Goal: Information Seeking & Learning: Learn about a topic

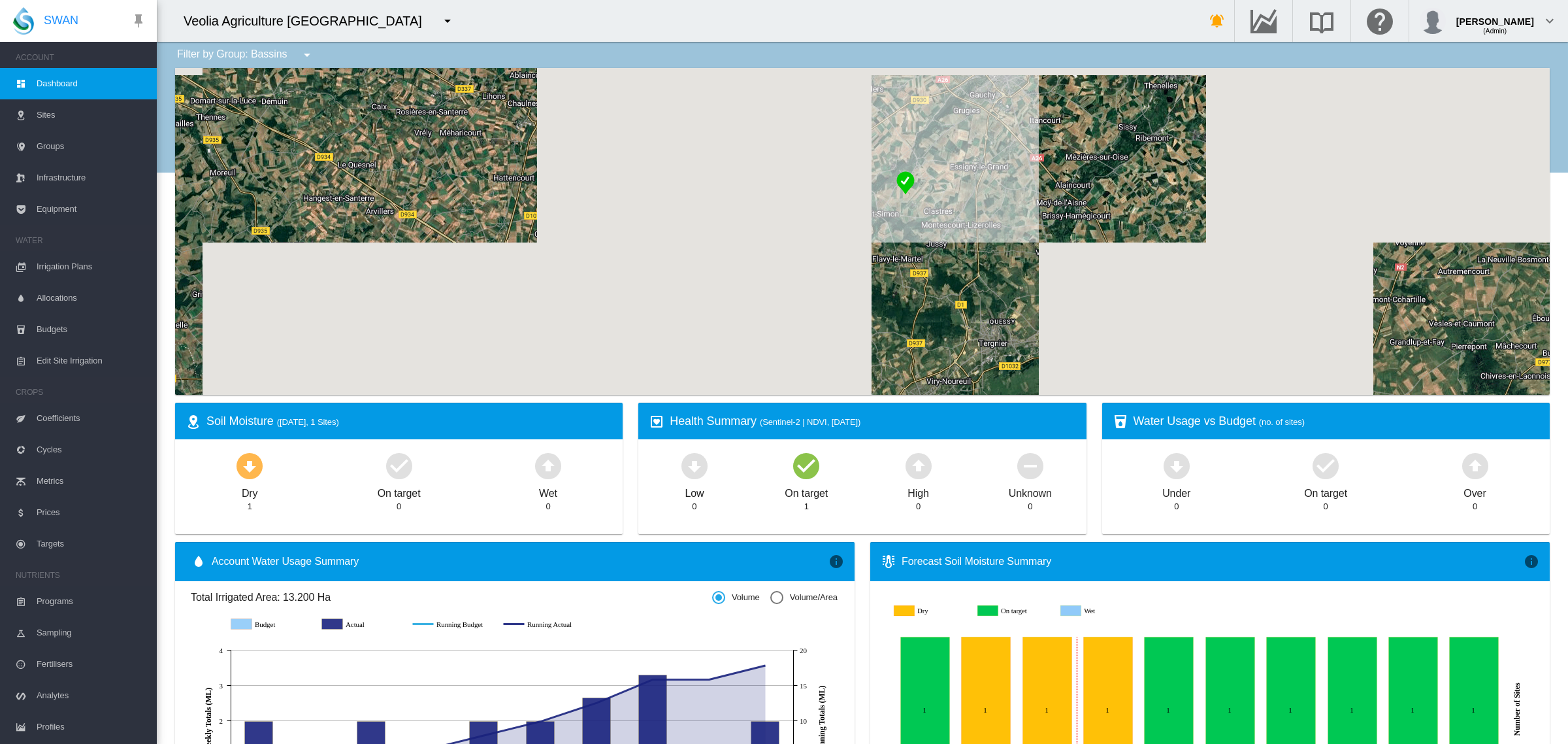
click at [52, 145] on span "Groups" at bounding box center [91, 146] width 109 height 31
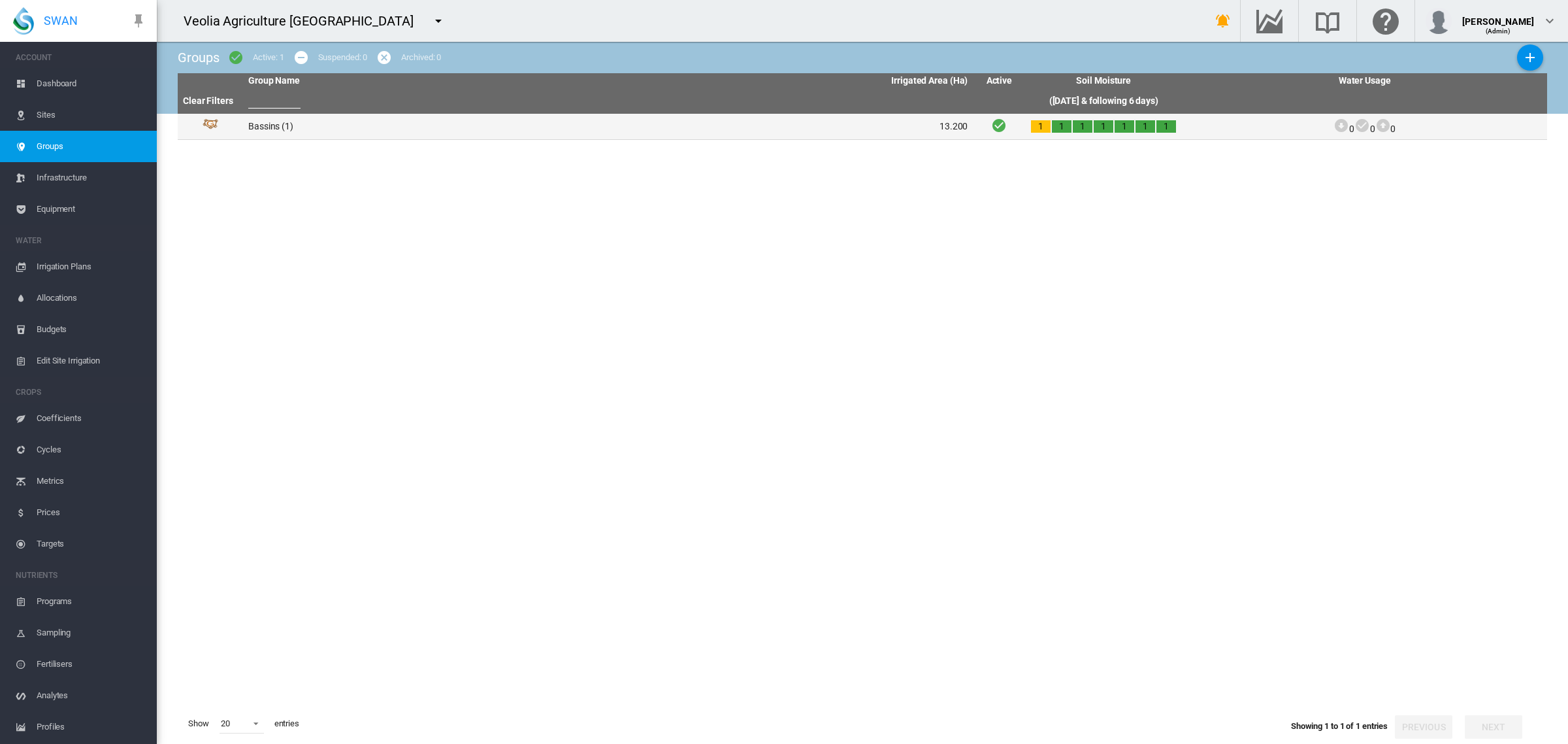
click at [260, 125] on td "Bassins (1)" at bounding box center [425, 126] width 365 height 25
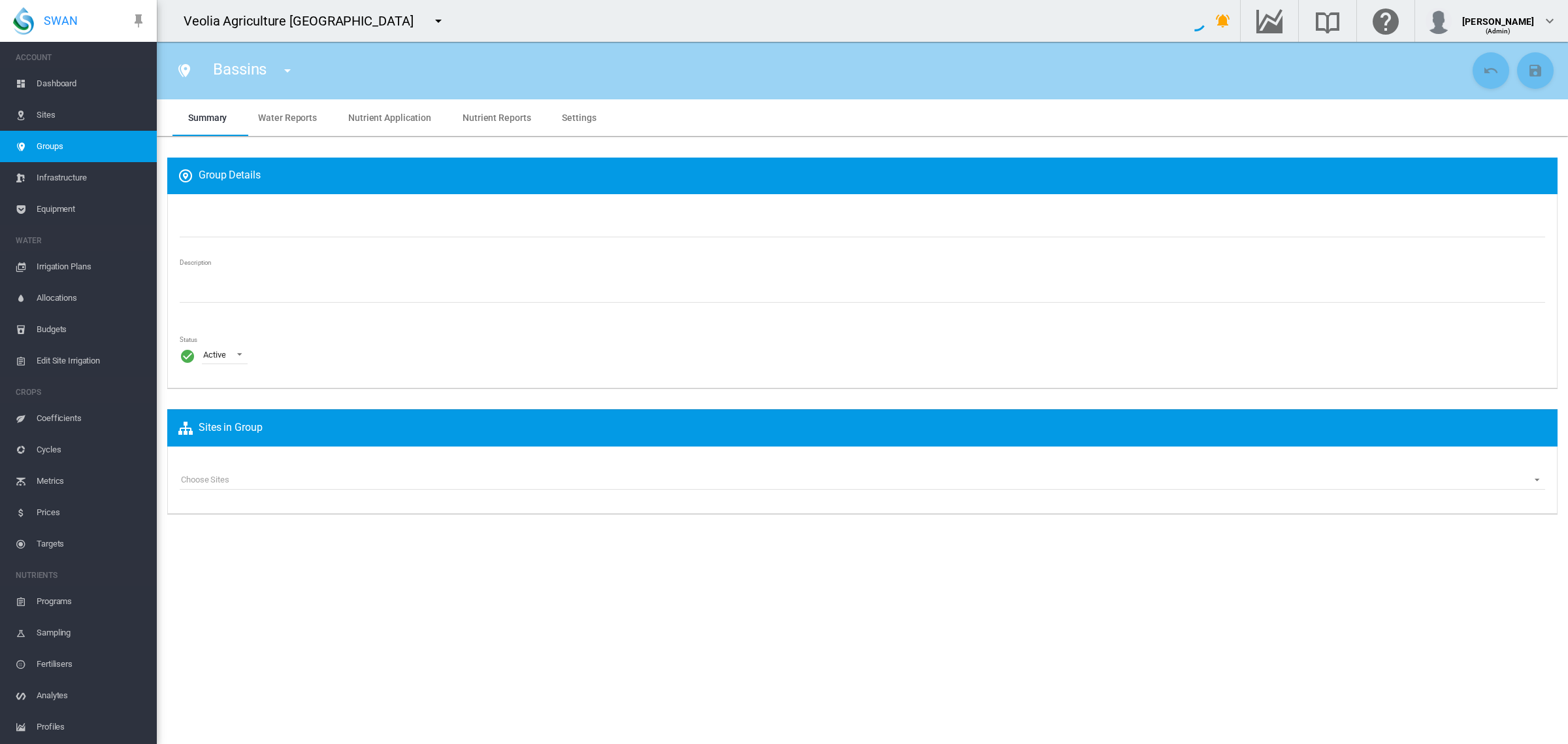
type input "*******"
type textarea "**********"
click at [301, 115] on span "Water Reports" at bounding box center [287, 118] width 59 height 11
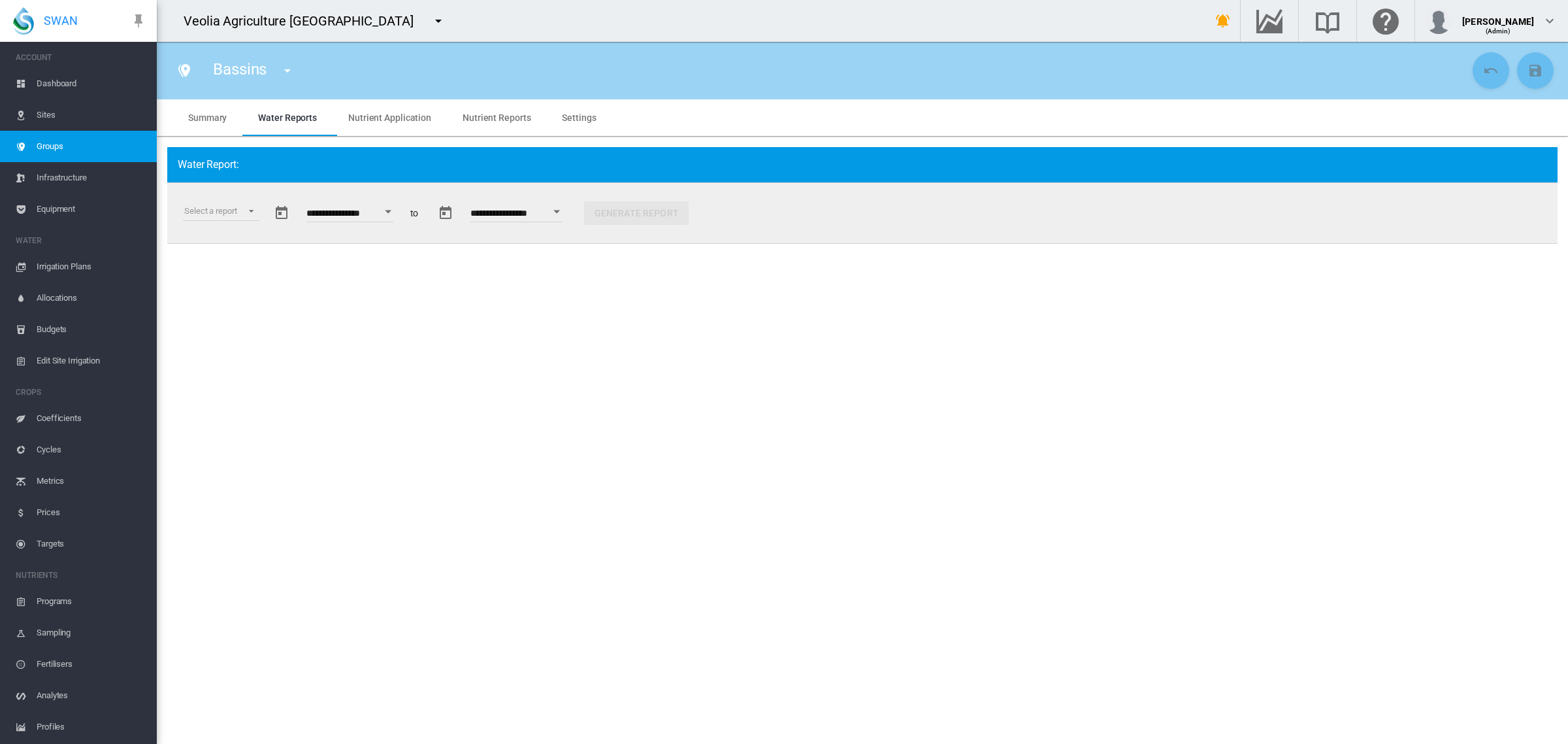
click at [400, 207] on button "Open calendar" at bounding box center [388, 212] width 24 height 24
click at [495, 293] on span "1" at bounding box center [492, 295] width 26 height 26
type input "**********"
click at [250, 207] on md-select "Select a report Data Extract Irrigation Planned and Applied Soil Moisture Statu…" at bounding box center [221, 211] width 77 height 20
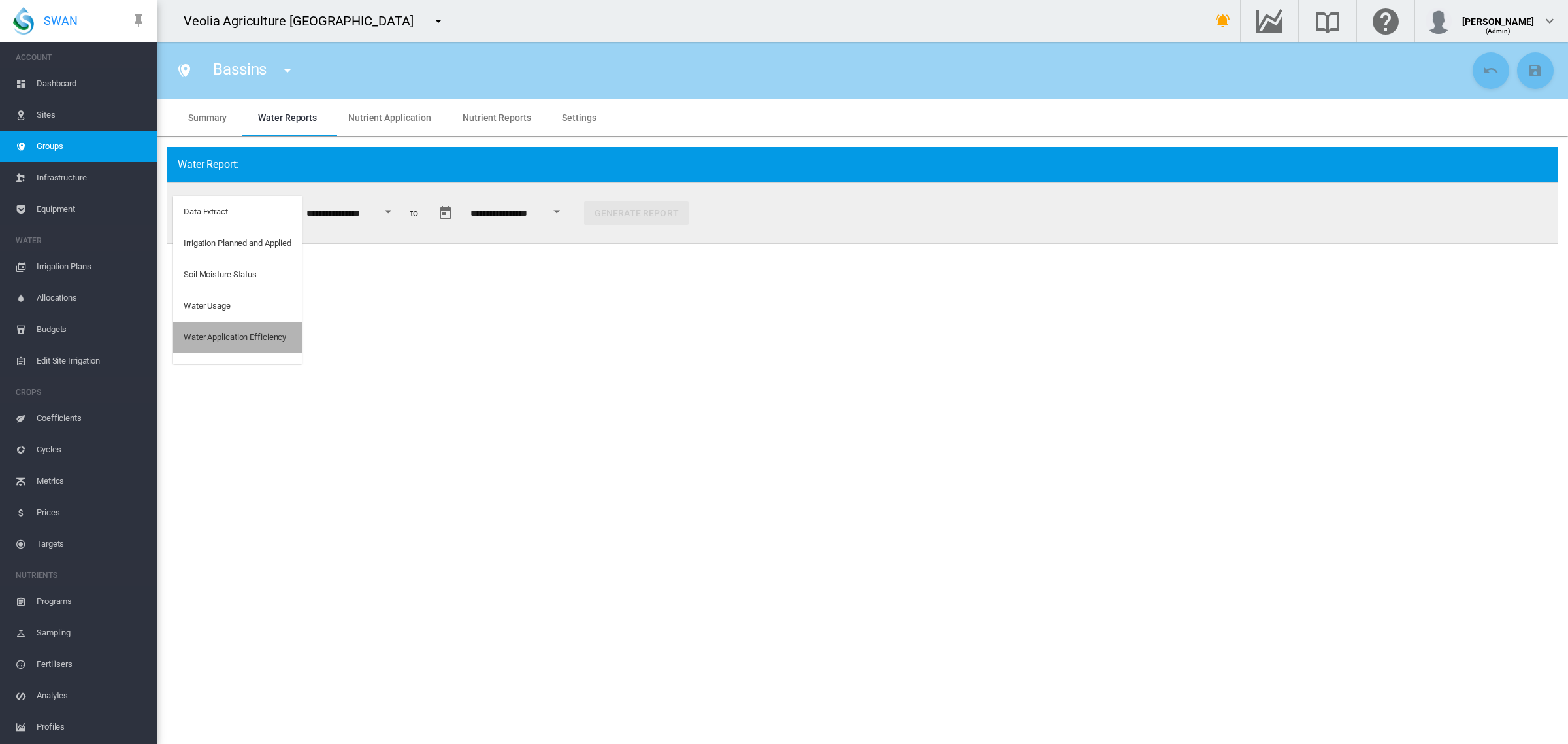
click at [250, 338] on div "Water Application Efficiency" at bounding box center [235, 337] width 103 height 11
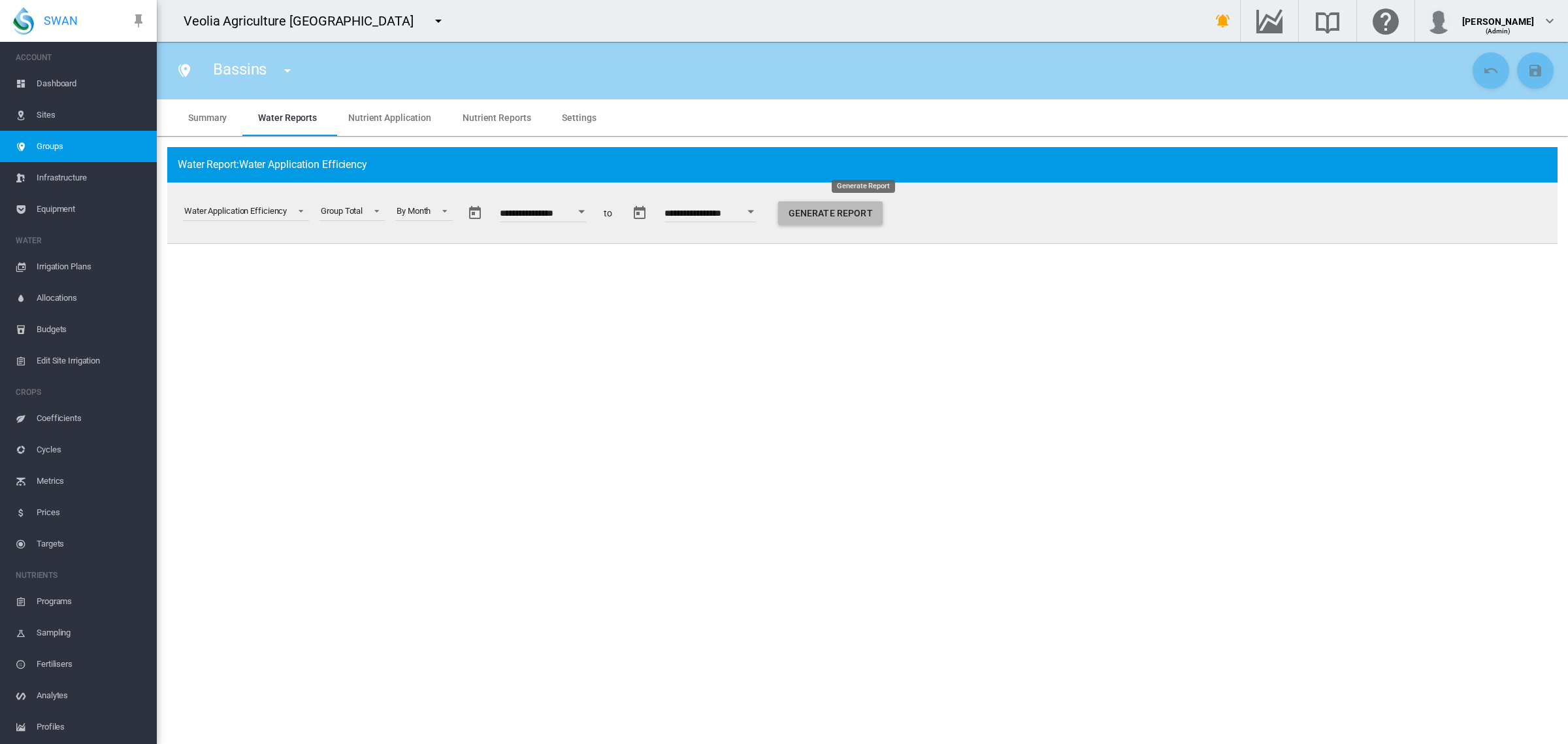
click at [872, 217] on button "Generate Report" at bounding box center [830, 212] width 104 height 24
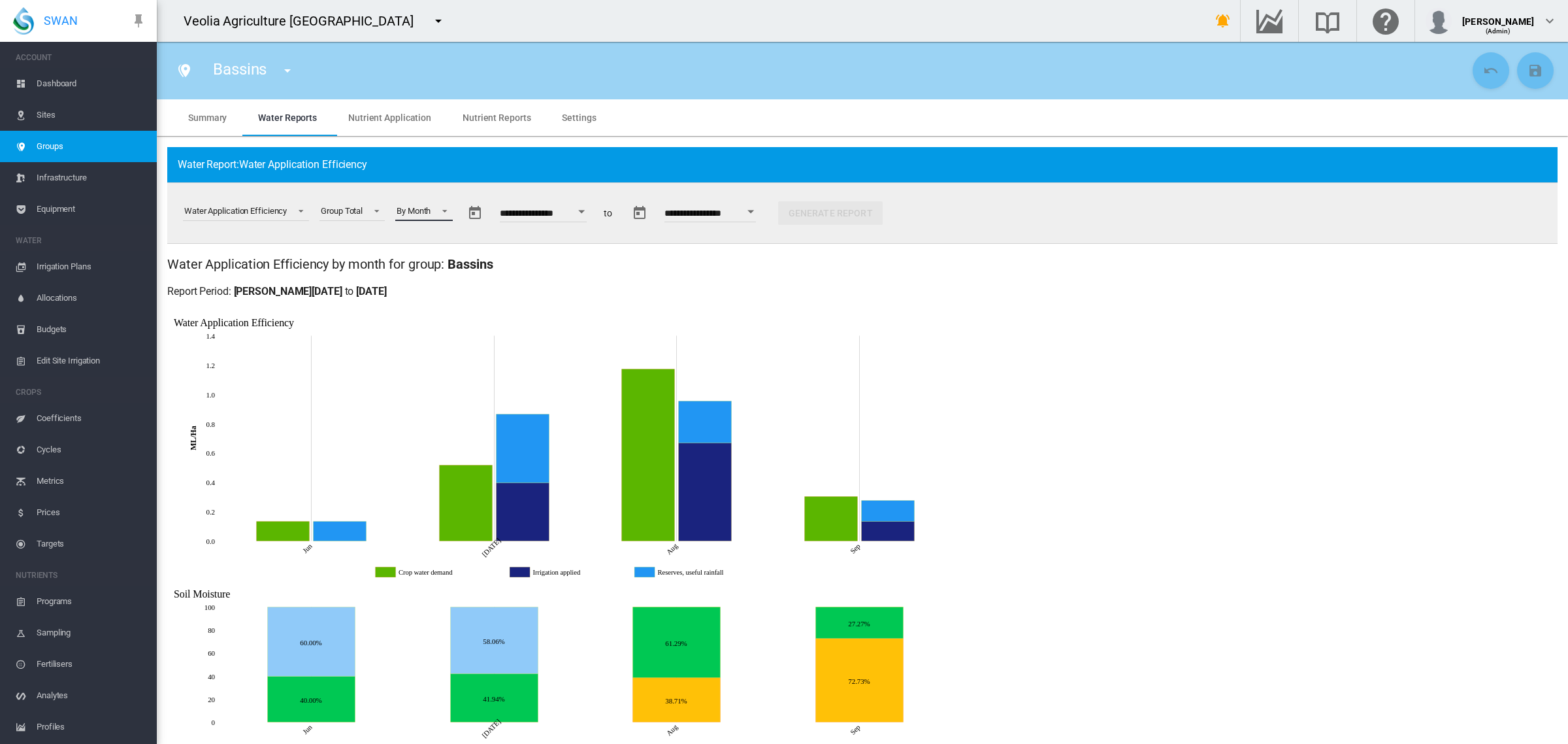
click at [453, 211] on md-select-value "By Month" at bounding box center [424, 211] width 57 height 20
click at [446, 240] on md-option "By Week" at bounding box center [433, 243] width 89 height 31
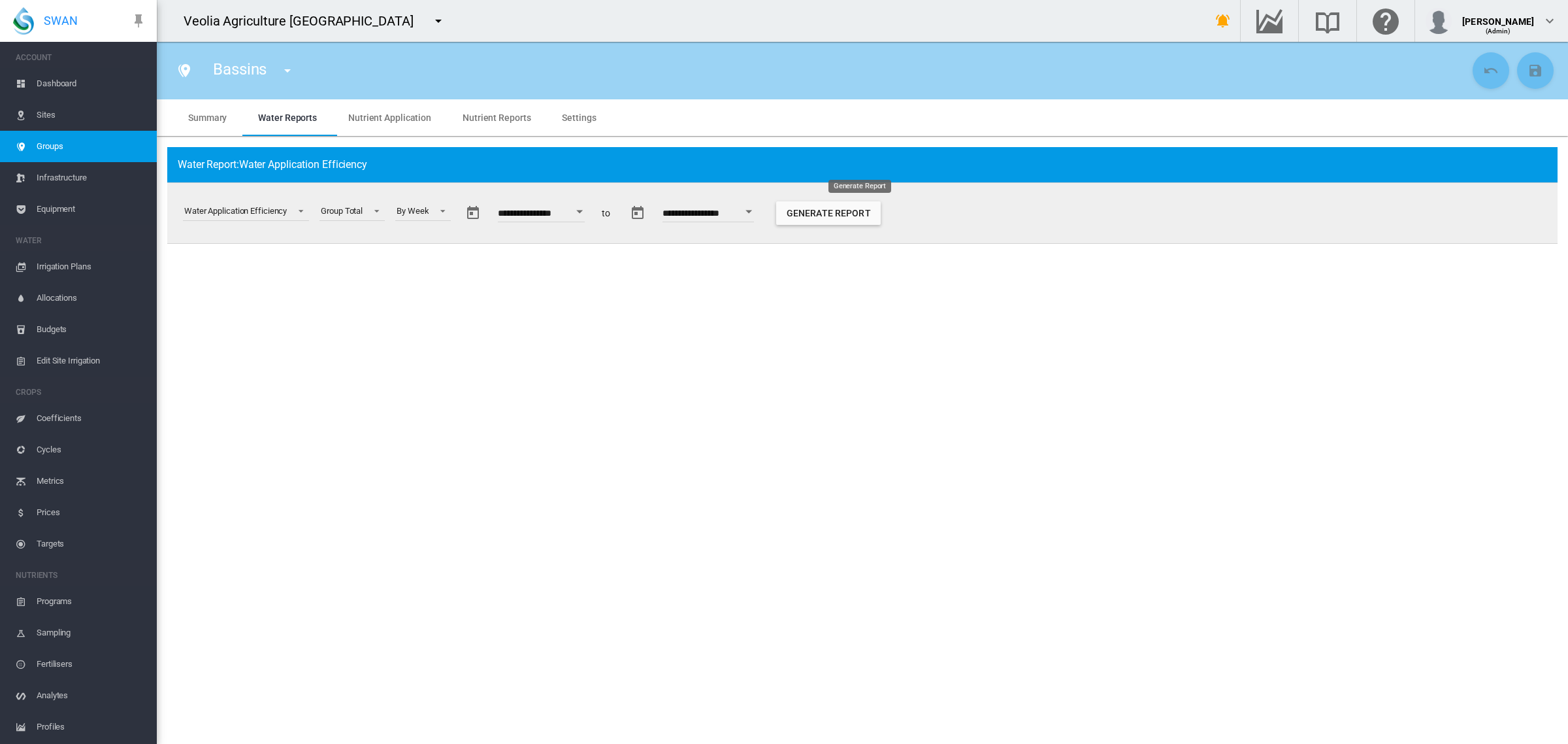
click at [830, 206] on button "Generate Report" at bounding box center [828, 212] width 104 height 24
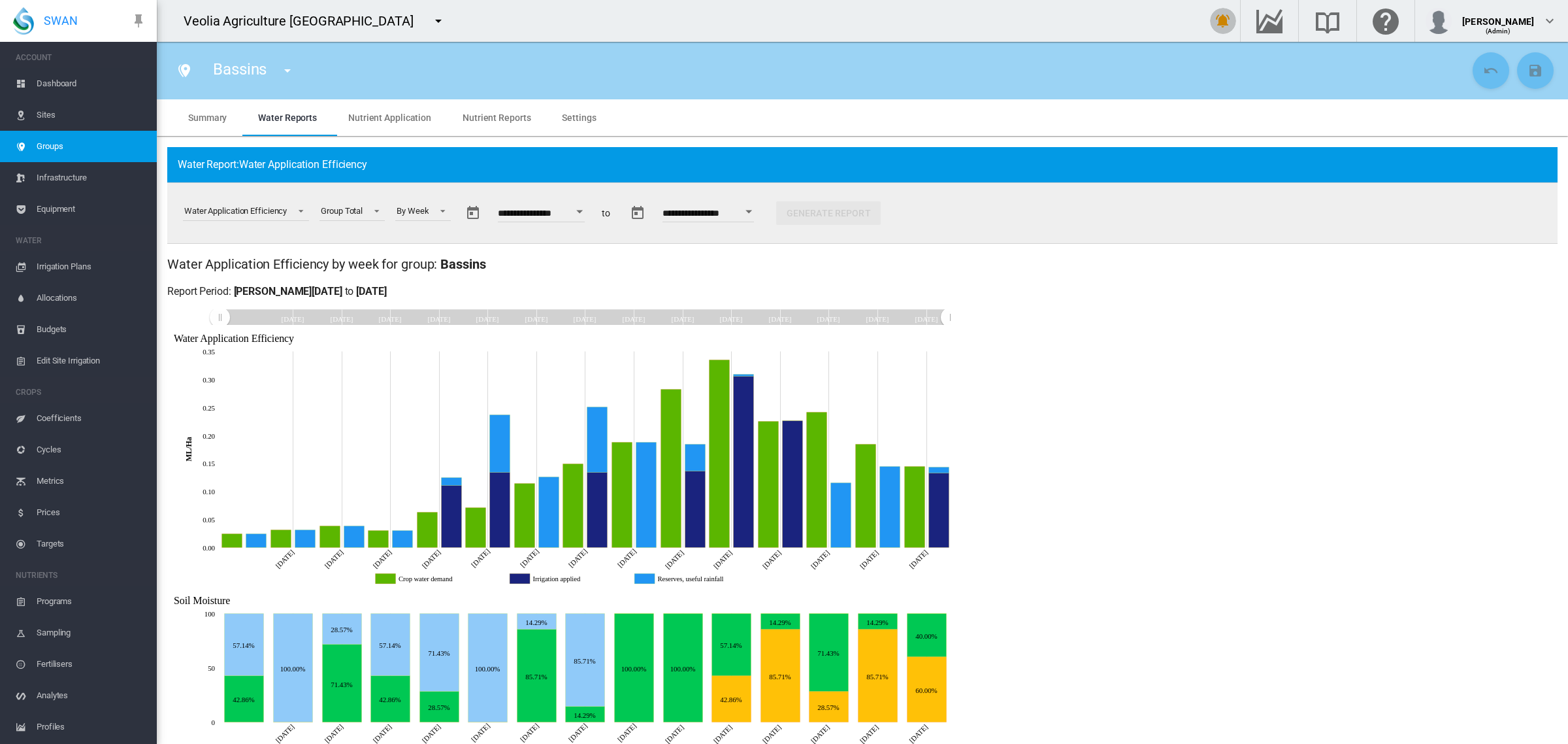
click at [1231, 21] on md-icon "icon-bell-ring" at bounding box center [1222, 20] width 16 height 16
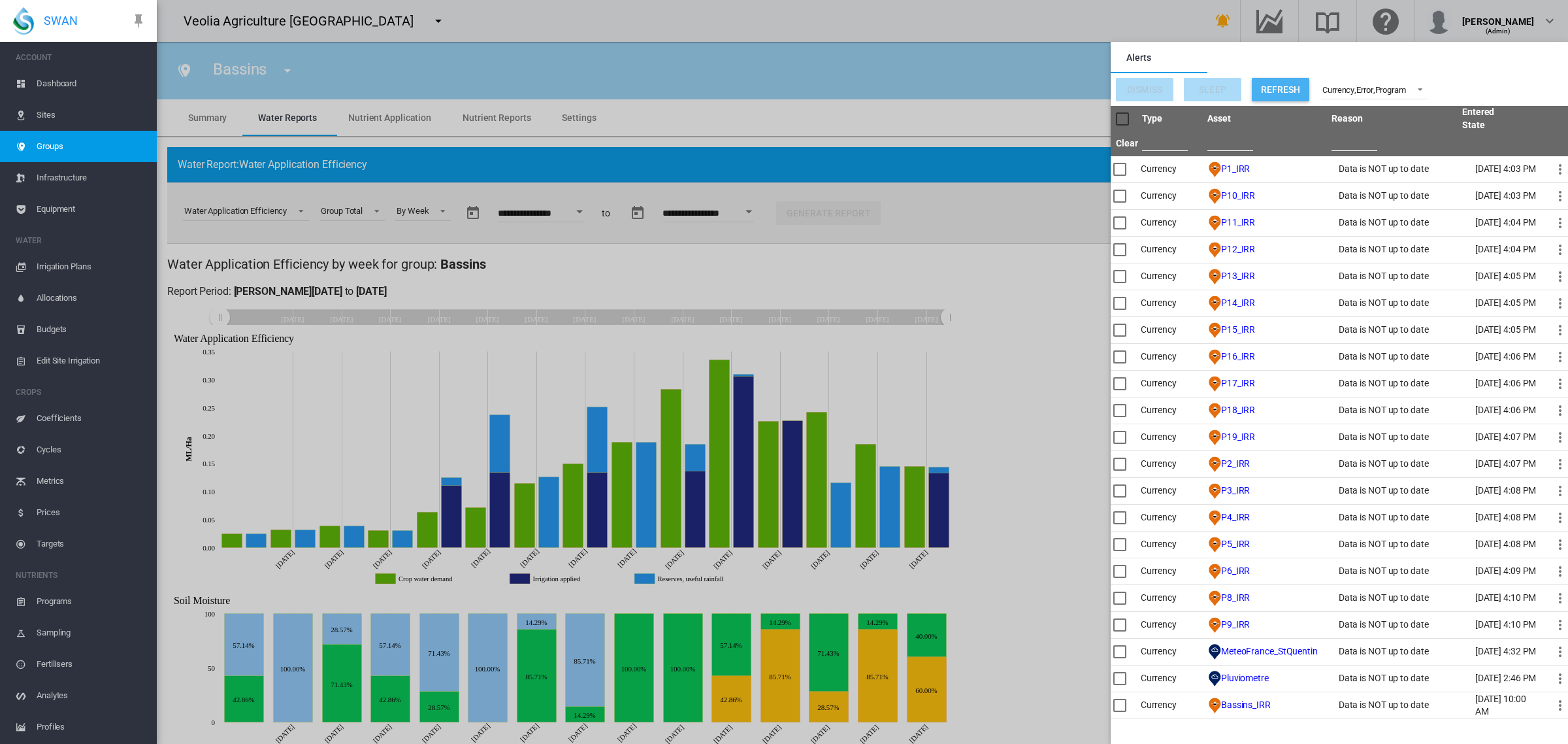
click at [1277, 87] on button "Refresh" at bounding box center [1280, 89] width 57 height 24
click at [1193, 21] on md-backdrop at bounding box center [862, 372] width 1411 height 744
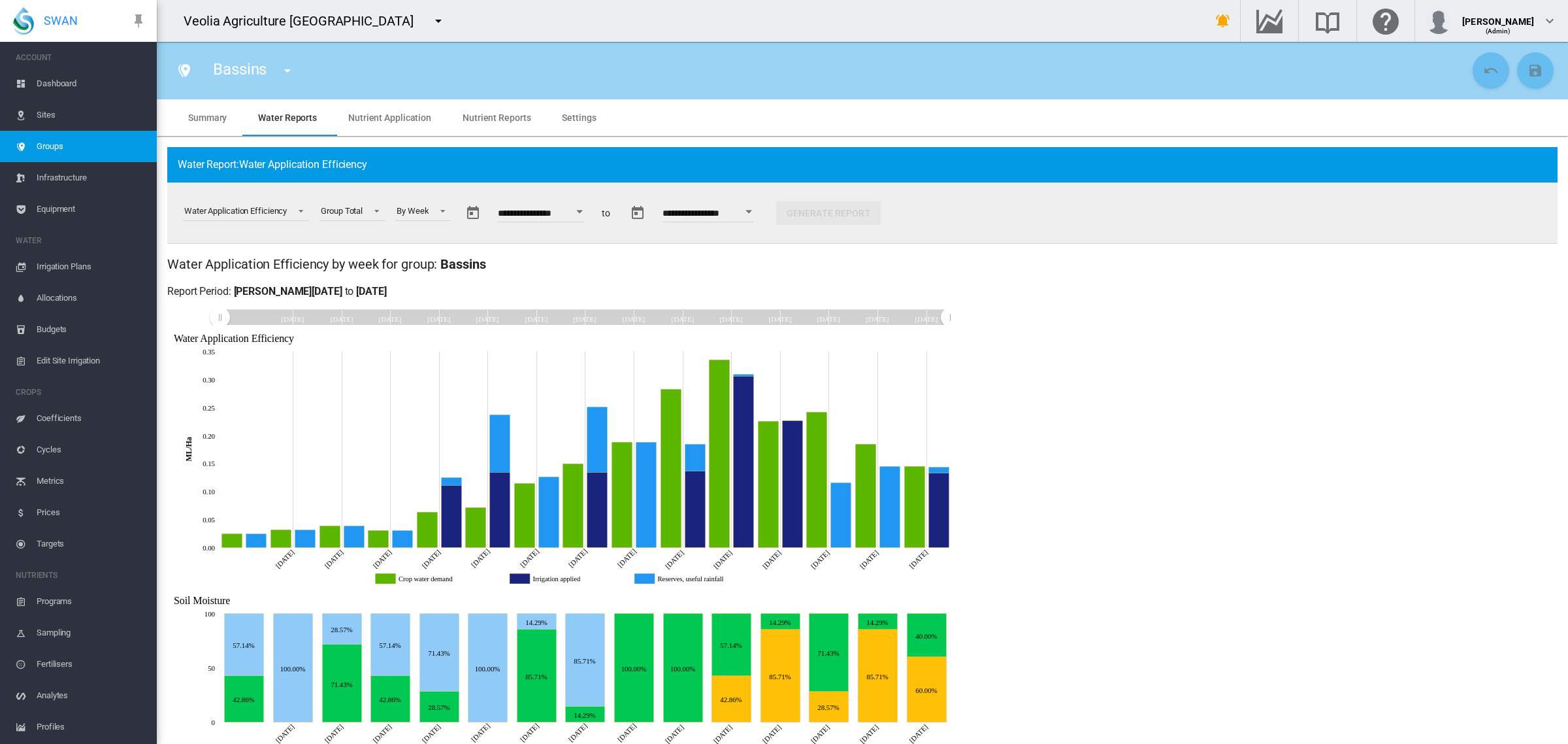
click at [72, 361] on span "Edit Site Irrigation" at bounding box center [91, 361] width 109 height 31
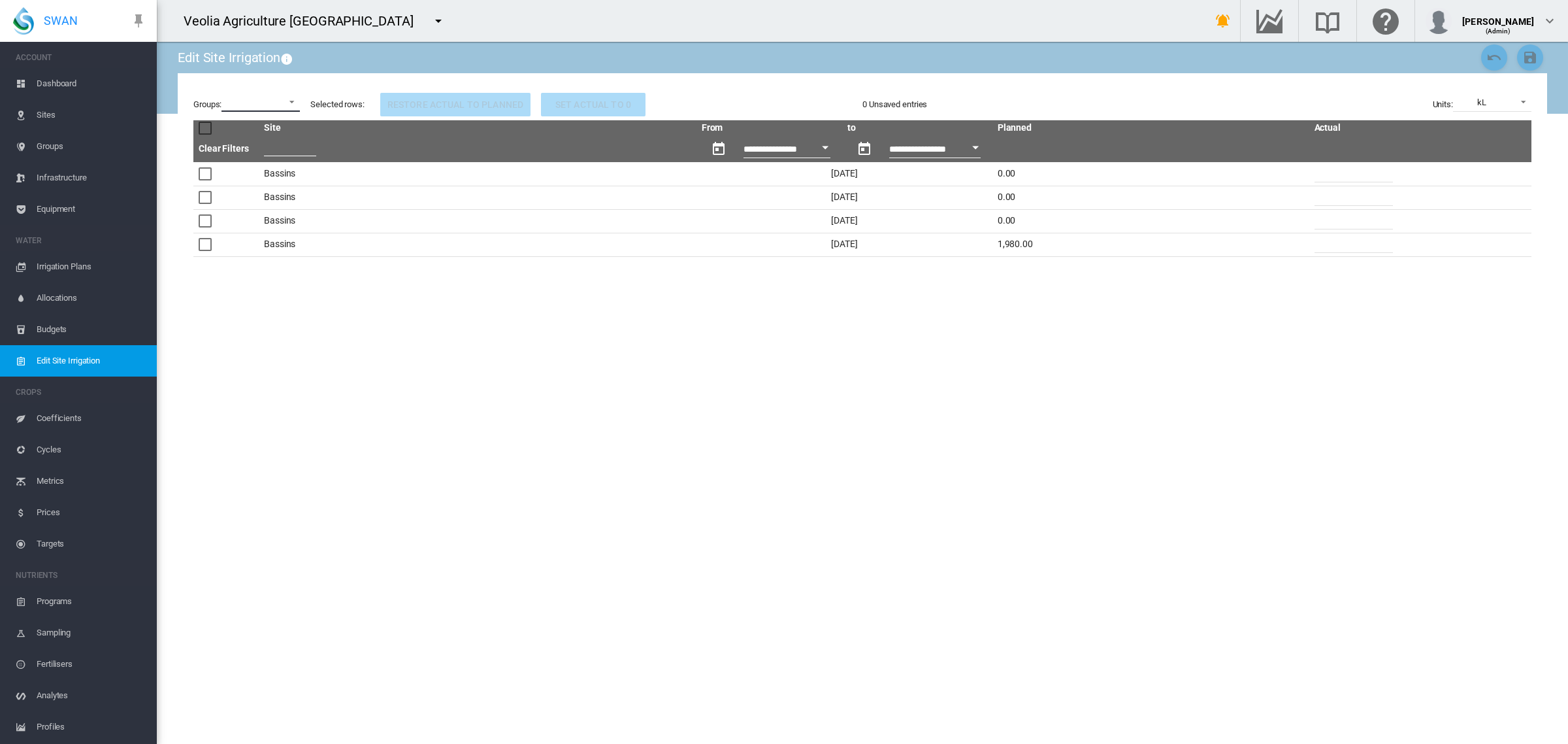
click at [290, 100] on md-select "Bassins" at bounding box center [260, 102] width 78 height 20
click at [290, 100] on md-option "Bassins" at bounding box center [255, 102] width 115 height 31
click at [297, 310] on md-backdrop at bounding box center [784, 372] width 1568 height 744
click at [1523, 101] on span at bounding box center [1519, 100] width 16 height 11
click at [1523, 101] on md-option "kL" at bounding box center [1494, 102] width 100 height 31
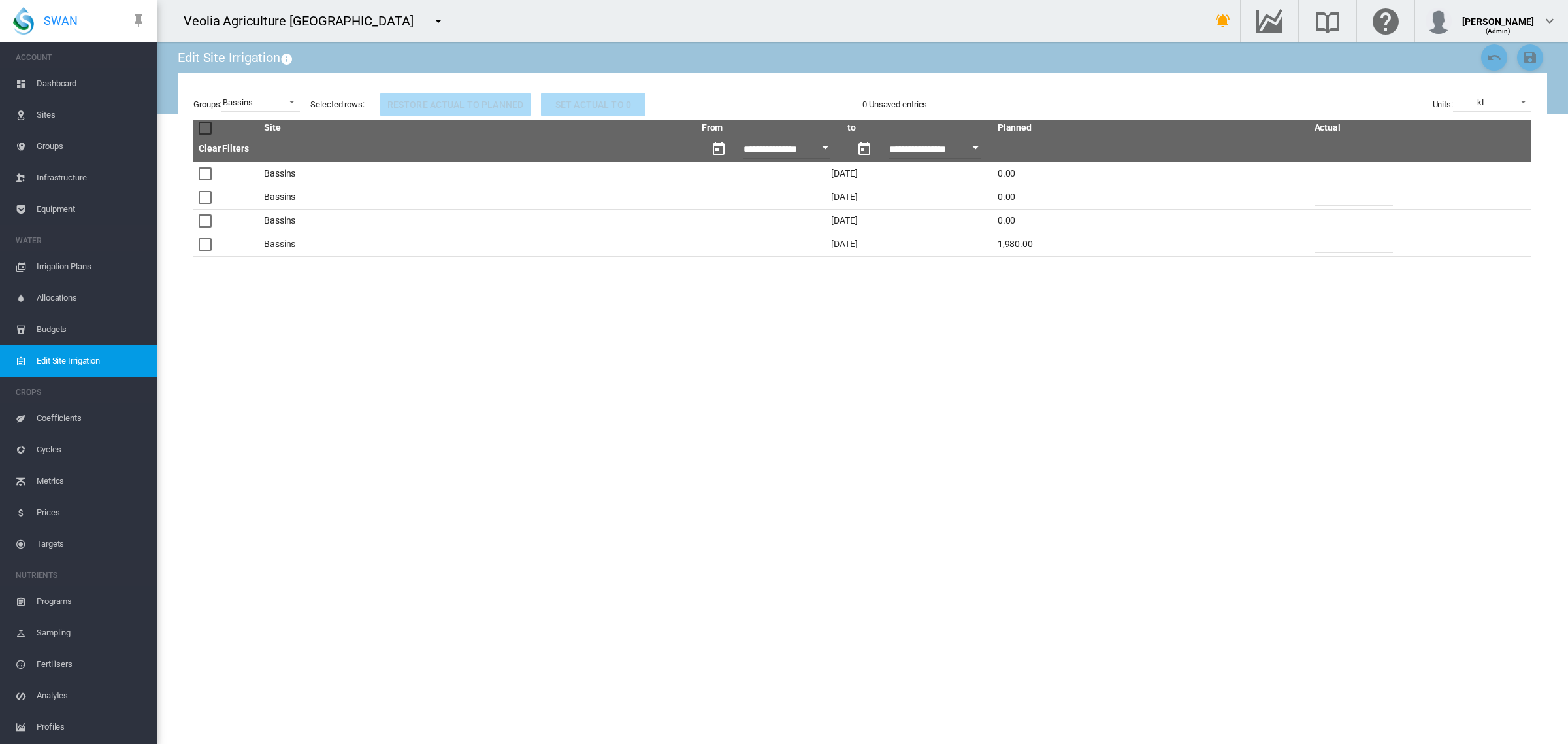
click at [42, 77] on span "Dashboard" at bounding box center [91, 83] width 109 height 31
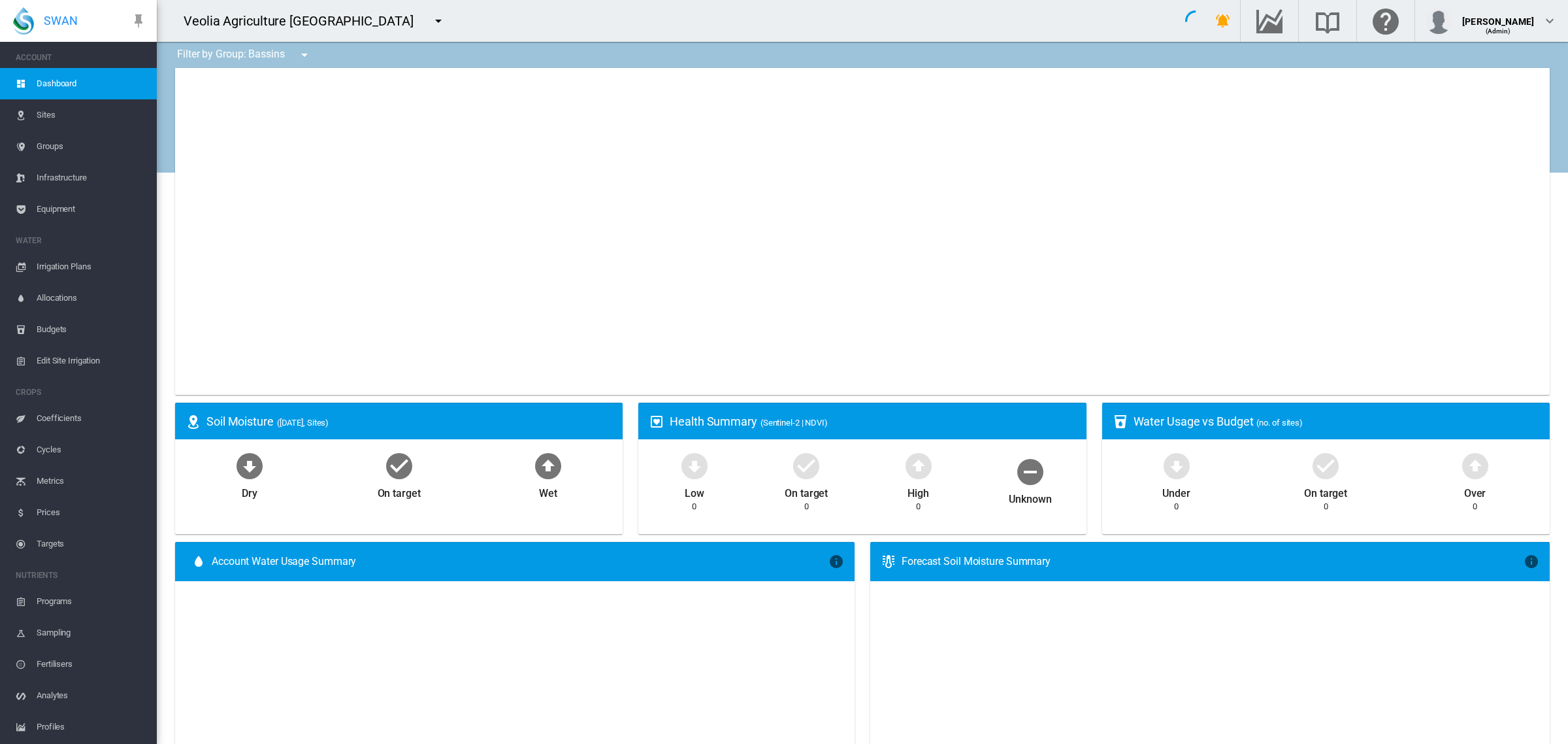
type input "**********"
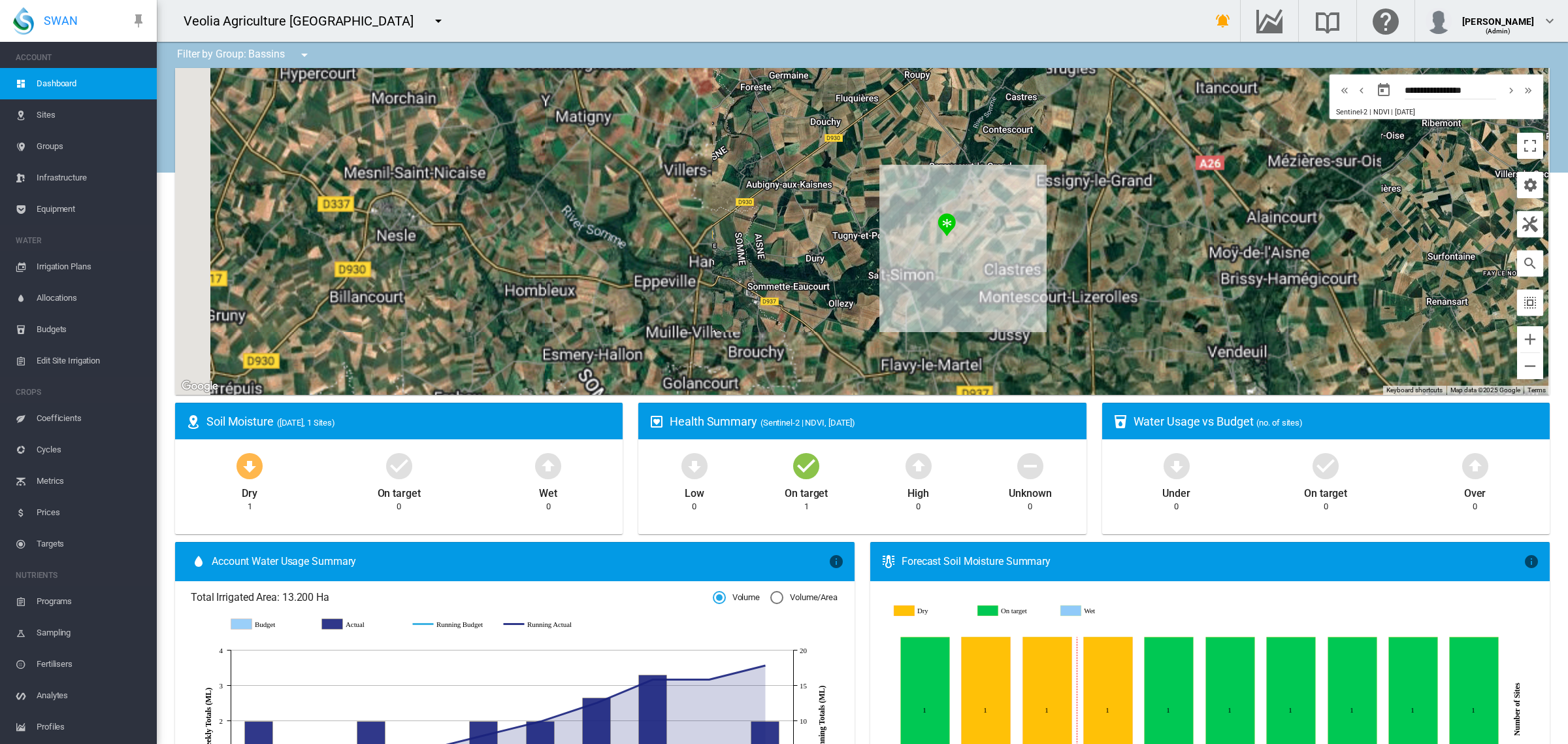
drag, startPoint x: 880, startPoint y: 268, endPoint x: 1023, endPoint y: 337, distance: 158.8
click at [1023, 342] on div at bounding box center [862, 231] width 1375 height 327
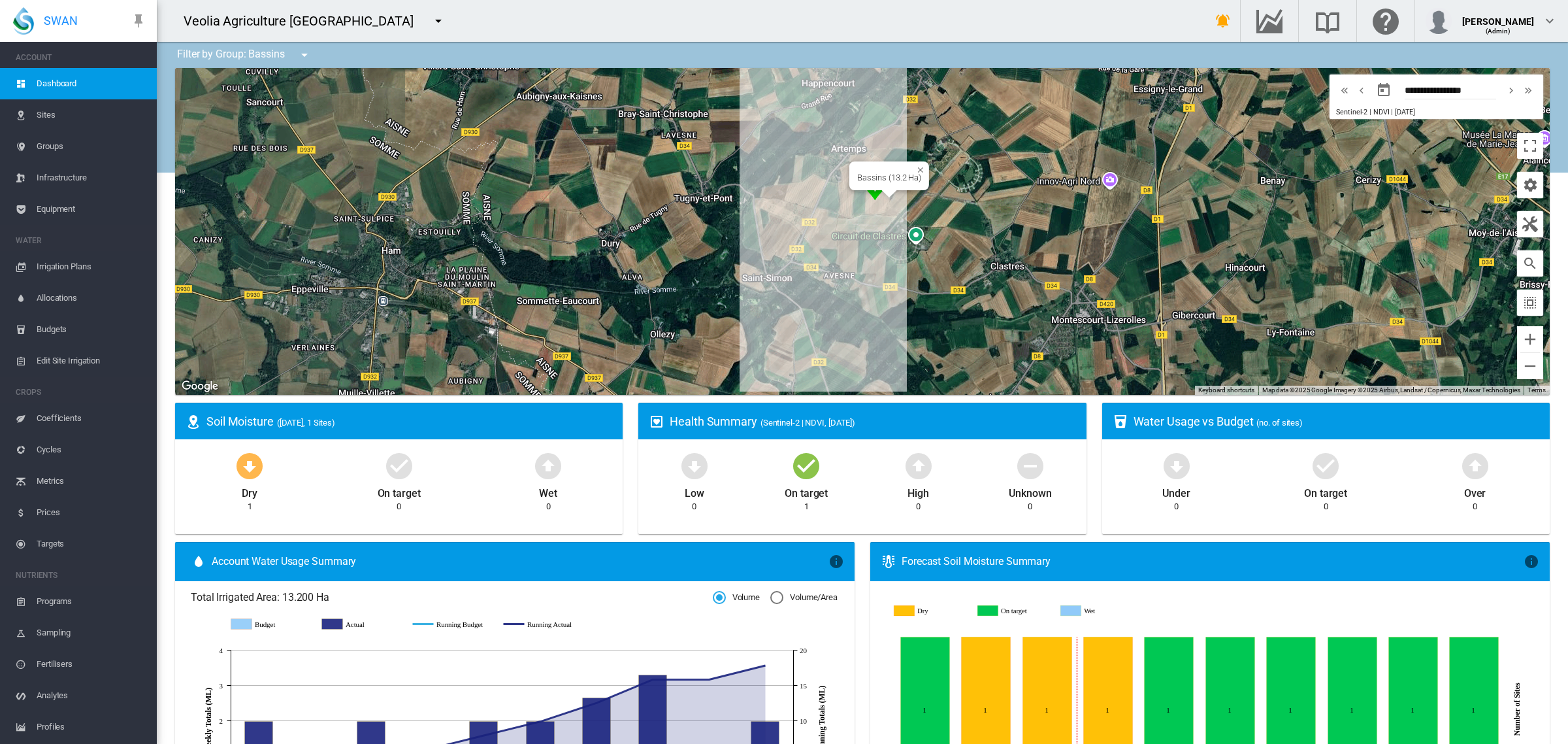
click at [871, 206] on div "Bassins (13.2 Ha)" at bounding box center [862, 231] width 1375 height 327
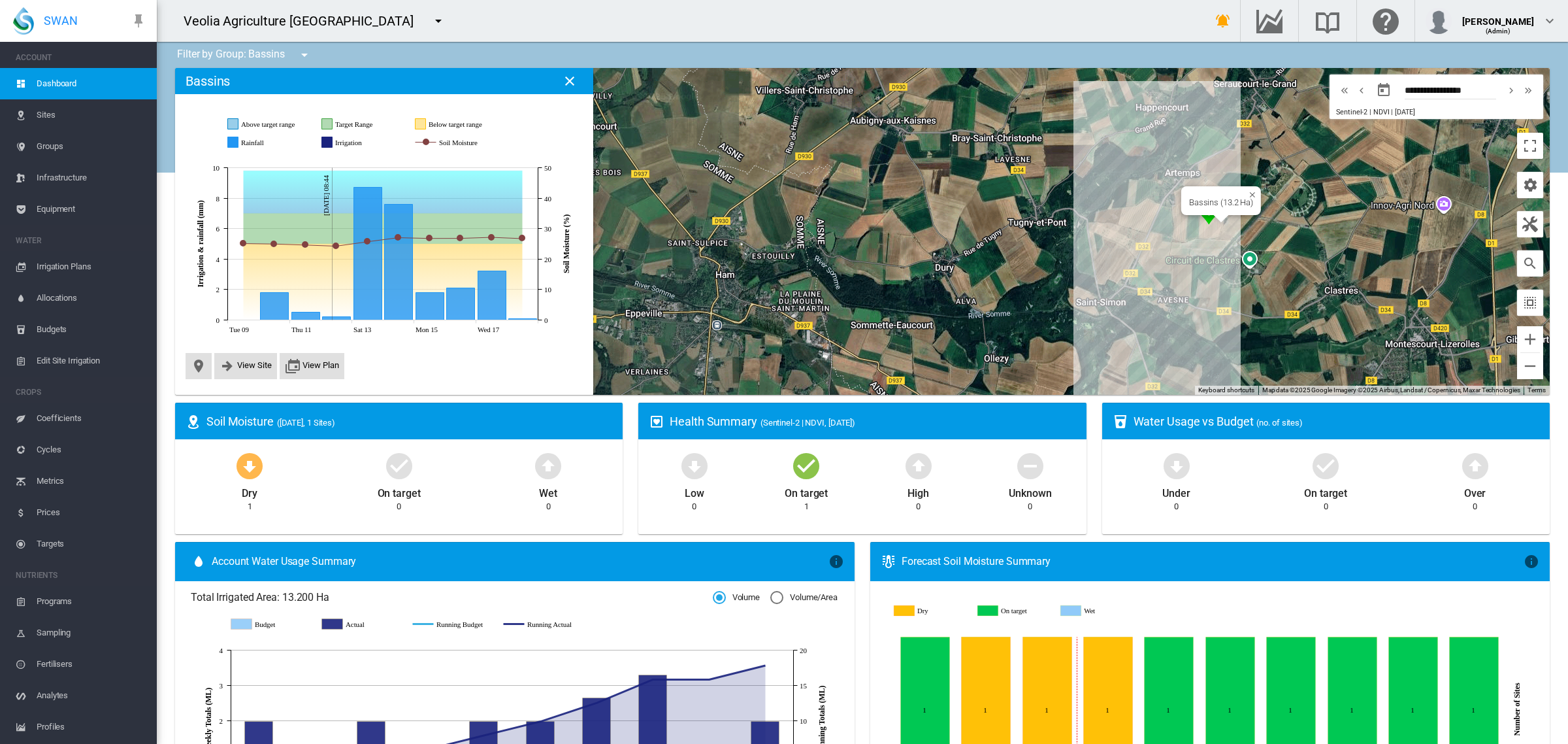
click at [1248, 194] on div "Bassins (13.2 Ha)" at bounding box center [1221, 200] width 80 height 29
click at [1202, 207] on img "NDVI: P7_IVP" at bounding box center [1208, 213] width 29 height 34
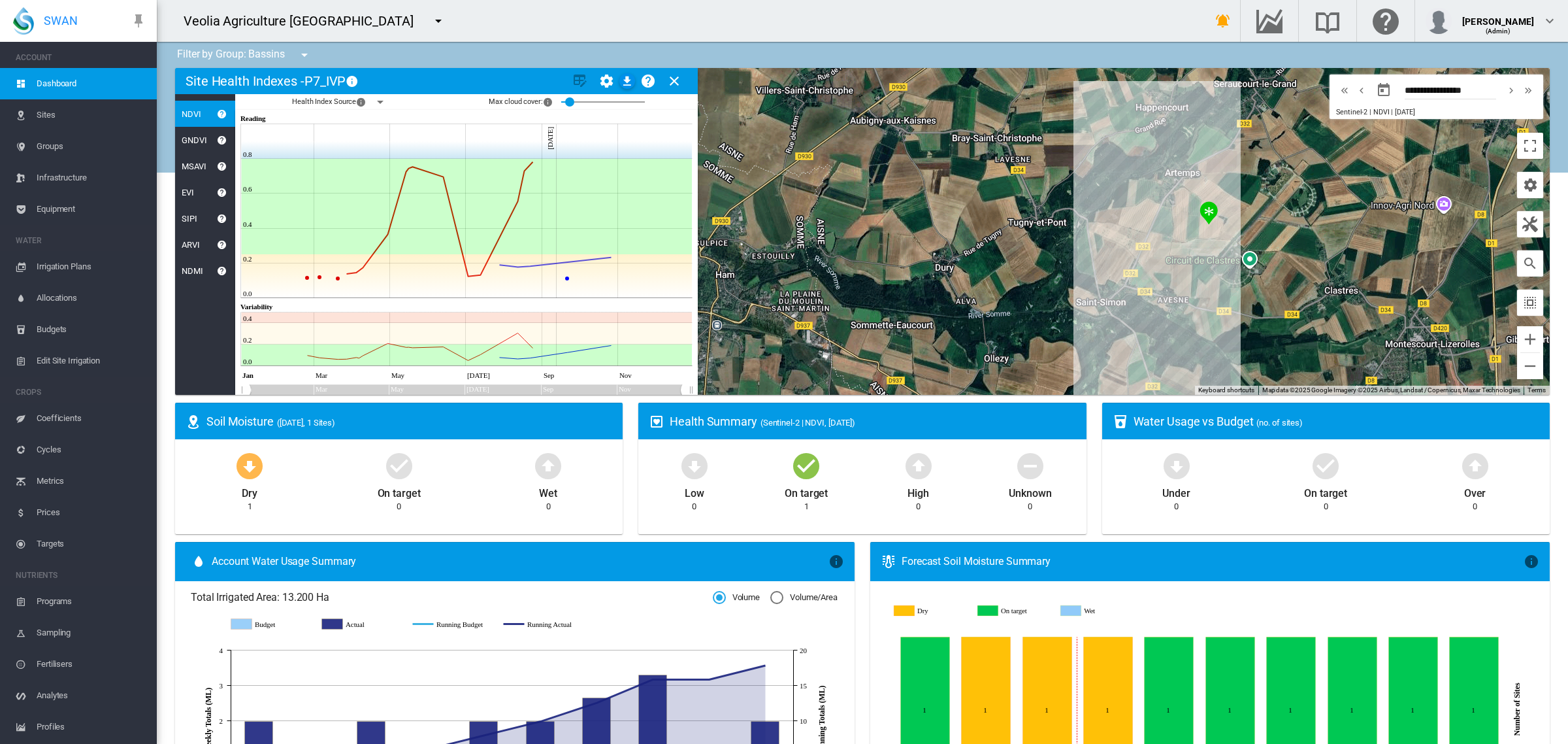
click at [1099, 242] on div at bounding box center [862, 231] width 1375 height 327
click at [677, 87] on md-icon "icon-close" at bounding box center [673, 81] width 16 height 16
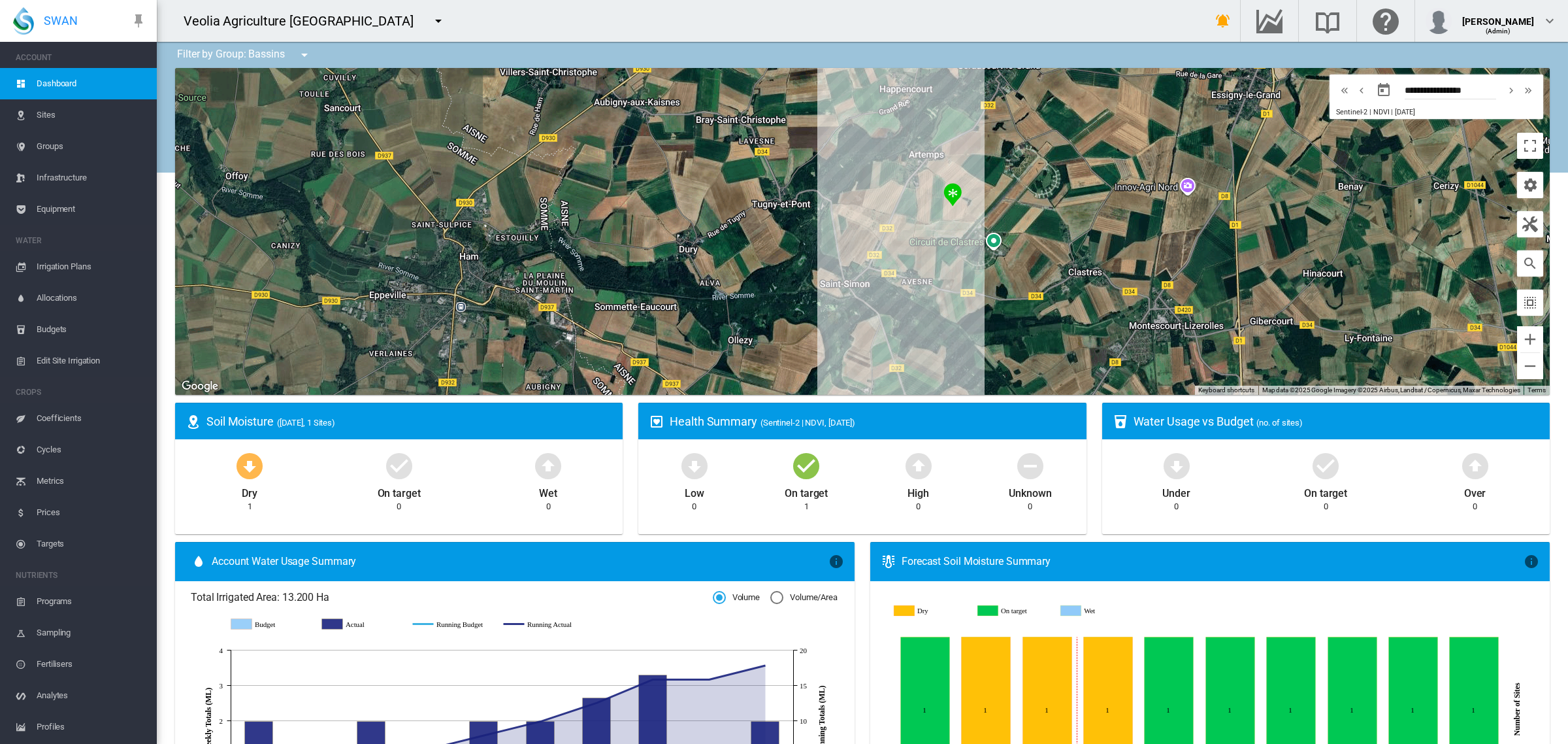
drag, startPoint x: 1093, startPoint y: 314, endPoint x: 846, endPoint y: 302, distance: 247.3
click at [846, 302] on div at bounding box center [862, 231] width 1375 height 327
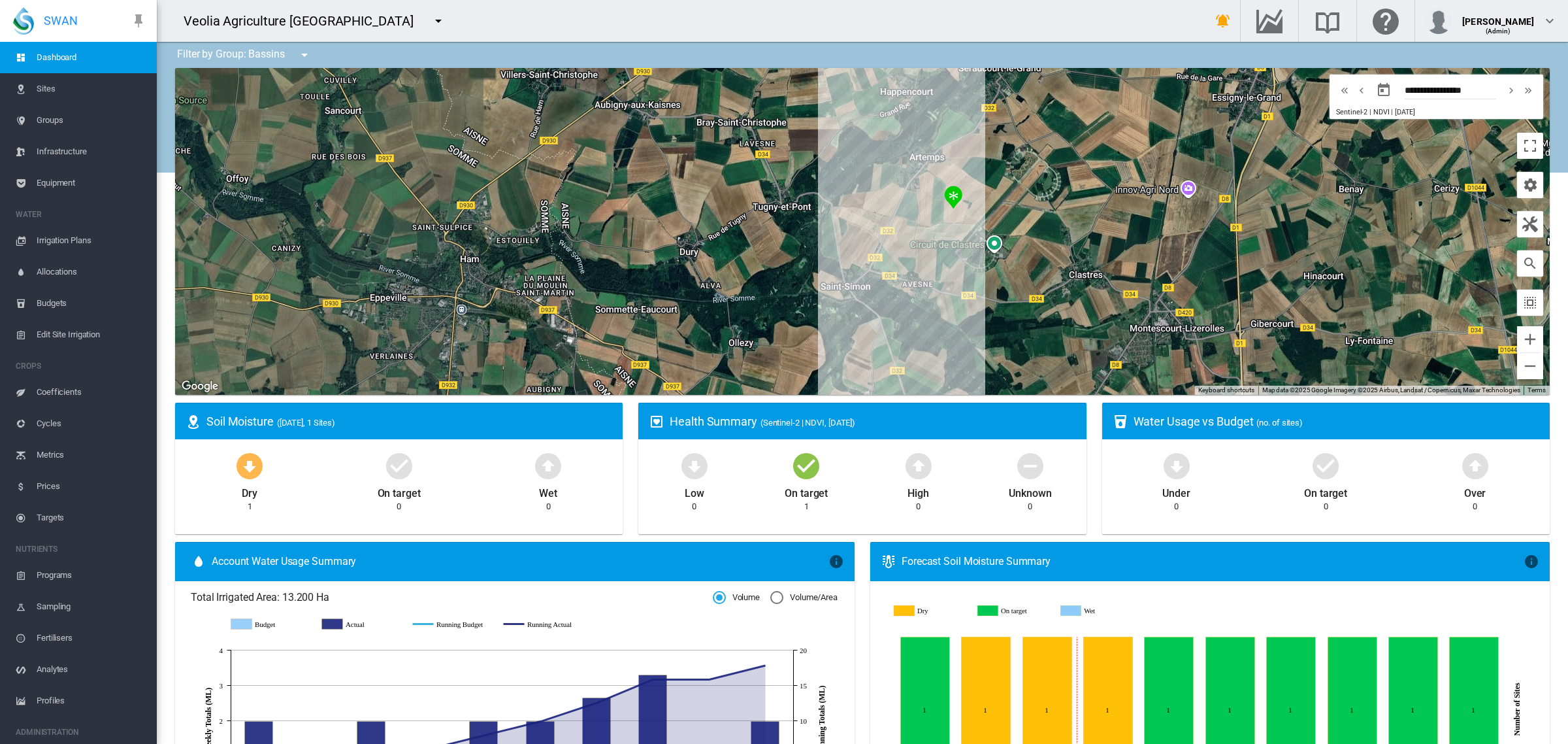
scroll to position [87, 0]
click at [83, 697] on span "Account Details" at bounding box center [91, 697] width 109 height 31
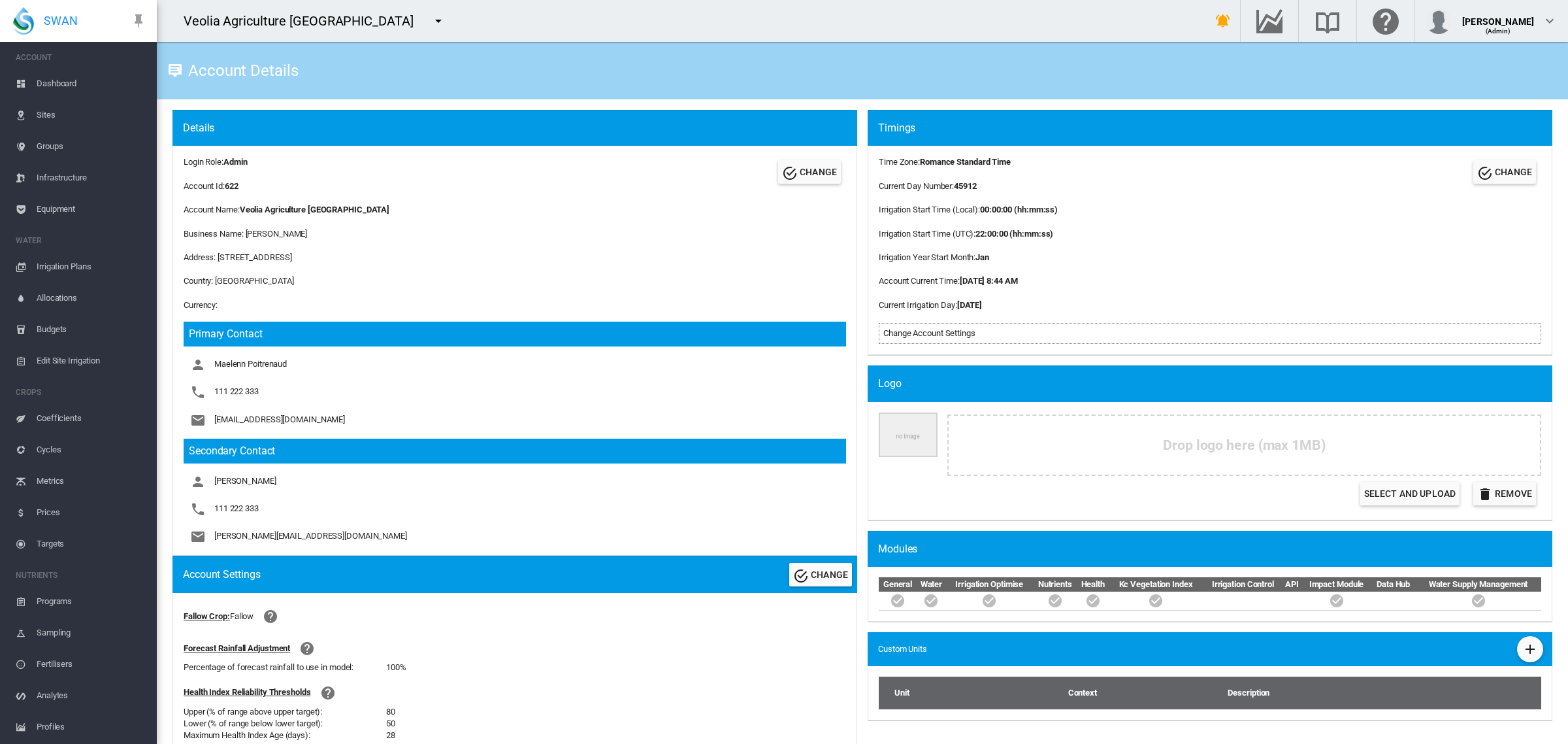
click at [53, 85] on span "Dashboard" at bounding box center [91, 83] width 109 height 31
